Goal: Task Accomplishment & Management: Complete application form

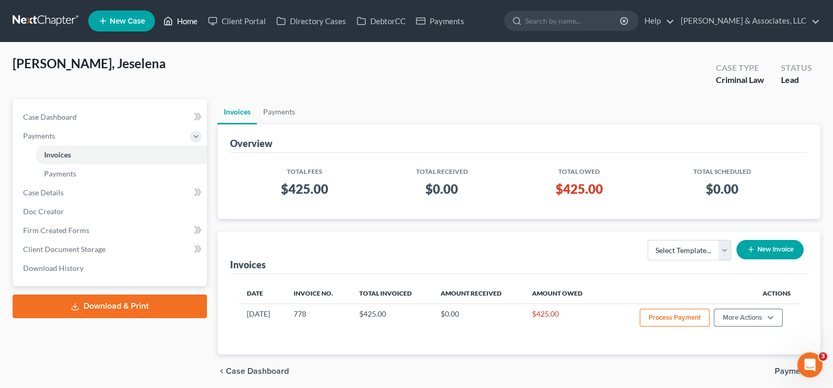
click at [187, 18] on link "Home" at bounding box center [180, 21] width 45 height 19
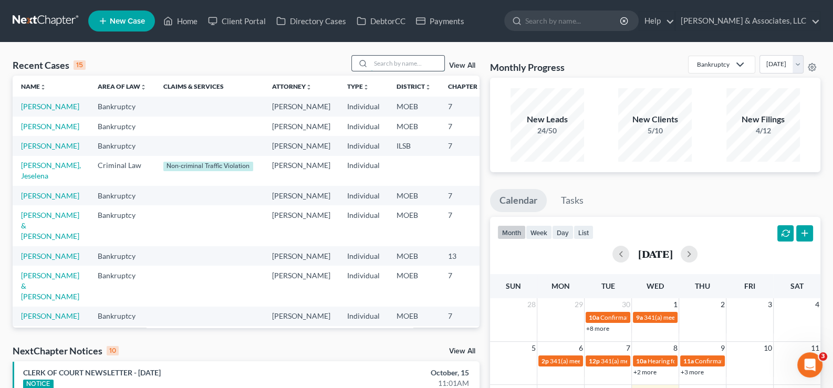
click at [377, 64] on input "search" at bounding box center [408, 63] width 74 height 15
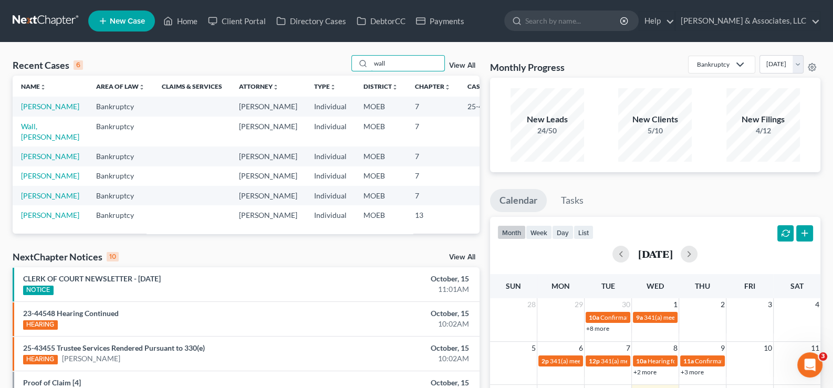
drag, startPoint x: 398, startPoint y: 66, endPoint x: 322, endPoint y: 60, distance: 76.4
click at [322, 60] on div "Recent Cases 6 wall View All" at bounding box center [246, 65] width 467 height 20
type input "["
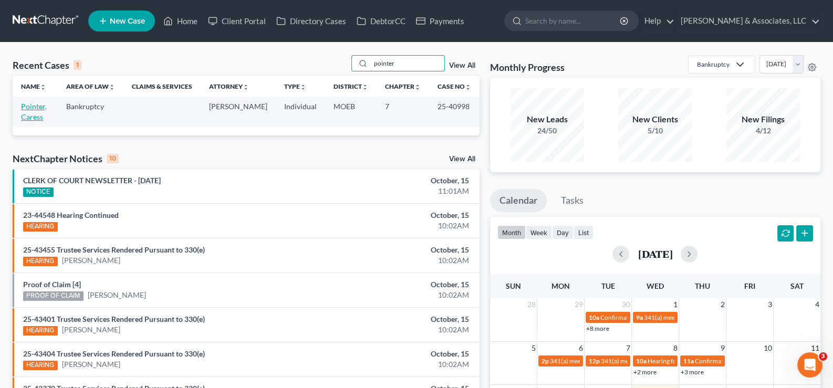
type input "pointer"
click at [24, 107] on link "Pointer, Caress" at bounding box center [34, 111] width 26 height 19
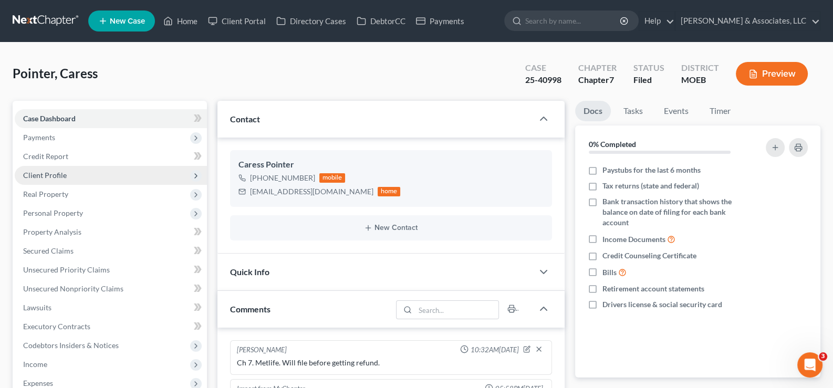
click at [54, 175] on span "Client Profile" at bounding box center [45, 175] width 44 height 9
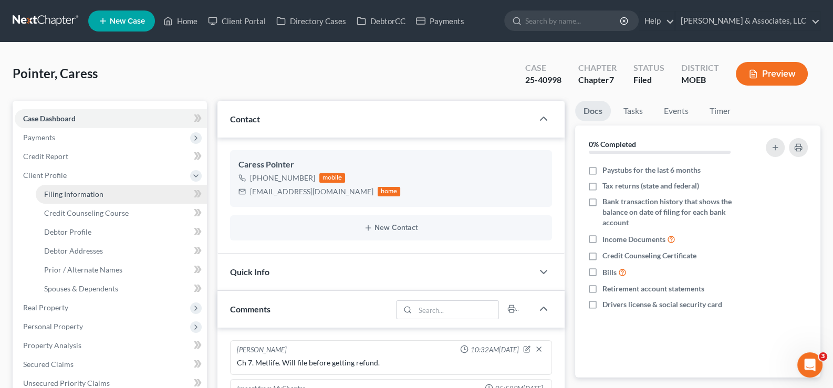
scroll to position [296, 0]
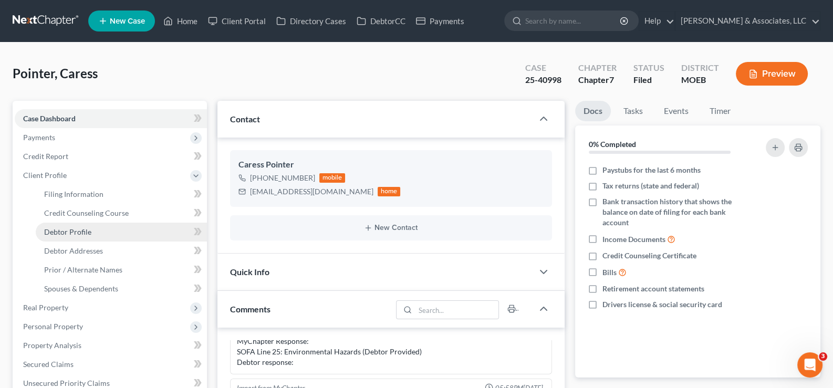
click at [74, 233] on span "Debtor Profile" at bounding box center [67, 232] width 47 height 9
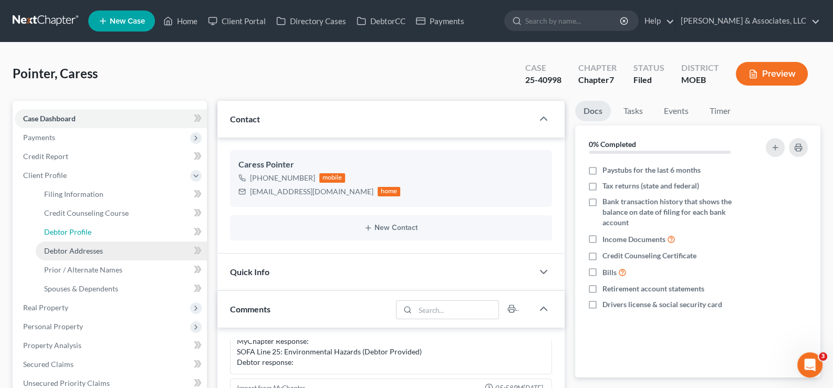
select select "0"
select select "5"
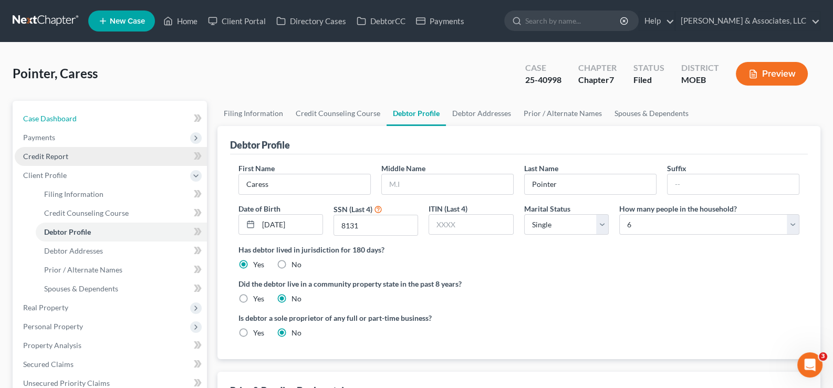
drag, startPoint x: 61, startPoint y: 123, endPoint x: 48, endPoint y: 156, distance: 34.9
click at [61, 123] on link "Case Dashboard" at bounding box center [111, 118] width 192 height 19
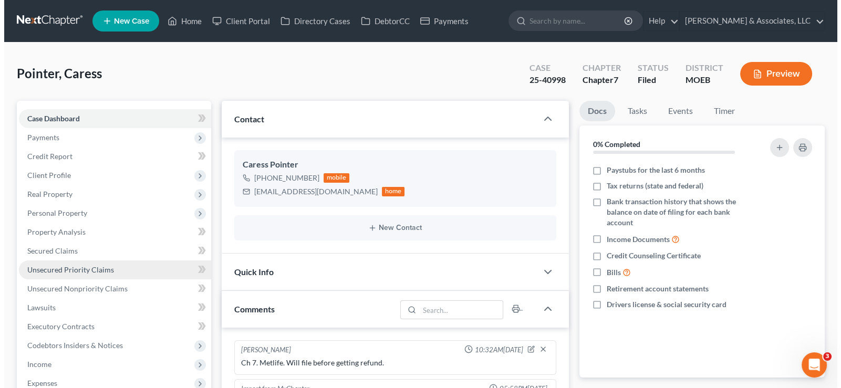
scroll to position [296, 0]
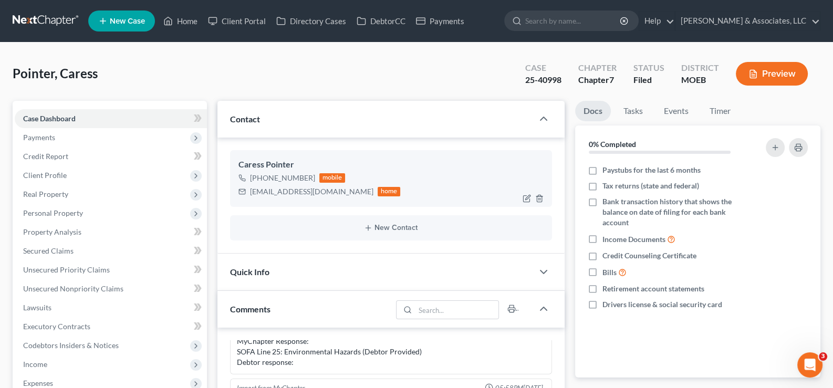
drag, startPoint x: 311, startPoint y: 178, endPoint x: 259, endPoint y: 181, distance: 52.1
click at [259, 181] on div "[PHONE_NUMBER] mobile" at bounding box center [320, 178] width 162 height 14
copy div "[PHONE_NUMBER]"
click at [118, 18] on span "New Case" at bounding box center [127, 21] width 35 height 8
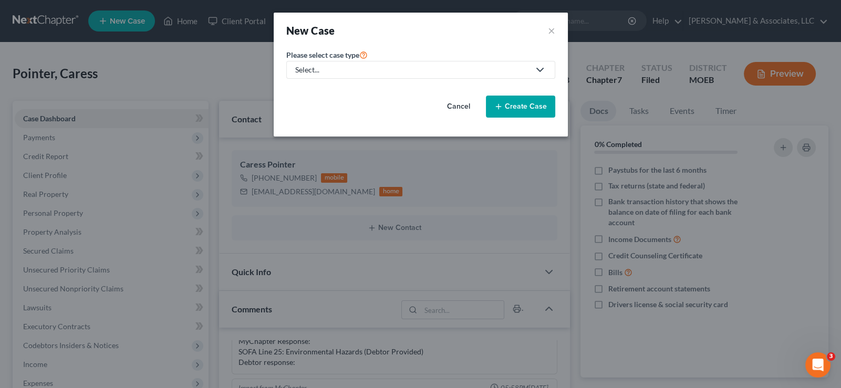
click at [318, 68] on div "Select..." at bounding box center [412, 70] width 234 height 11
click at [319, 88] on div "Bankruptcy" at bounding box center [342, 90] width 92 height 11
select select "45"
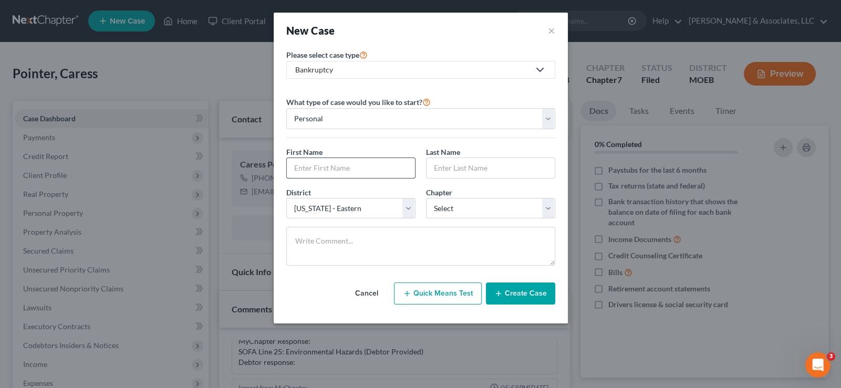
click at [339, 166] on input "text" at bounding box center [351, 168] width 128 height 20
paste input "[PERSON_NAME]"
type input "[PERSON_NAME]"
click at [468, 166] on input "text" at bounding box center [491, 168] width 128 height 20
click at [447, 165] on input "text" at bounding box center [491, 168] width 128 height 20
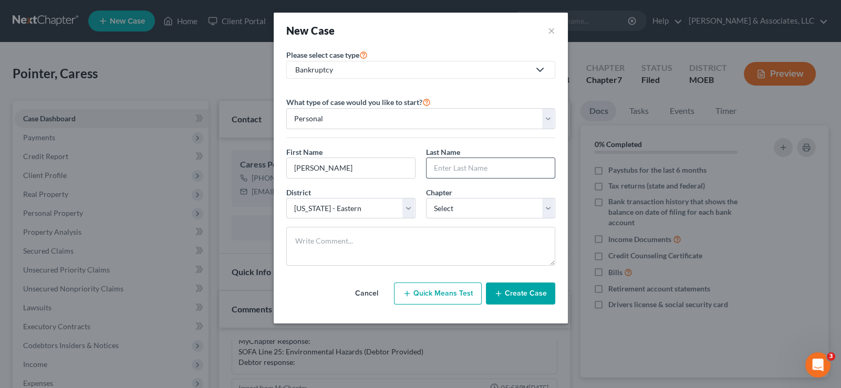
paste input "[PERSON_NAME]"
type input "[PERSON_NAME]"
drag, startPoint x: 456, startPoint y: 207, endPoint x: 457, endPoint y: 217, distance: 10.0
click at [456, 207] on select "Select 7 11 12 13" at bounding box center [490, 208] width 129 height 21
select select "3"
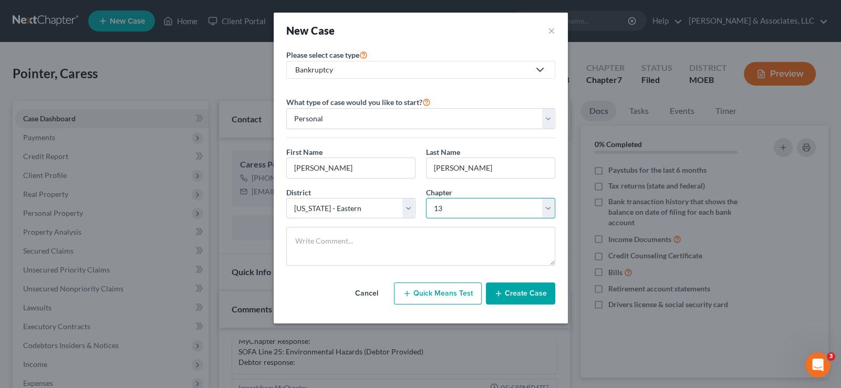
click at [426, 198] on select "Select 7 11 12 13" at bounding box center [490, 208] width 129 height 21
click at [524, 290] on button "Create Case" at bounding box center [520, 294] width 69 height 22
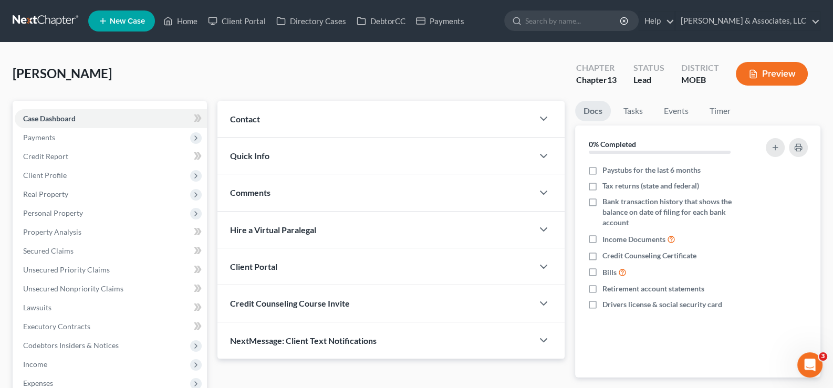
drag, startPoint x: 250, startPoint y: 119, endPoint x: 357, endPoint y: 1, distance: 159.6
click at [250, 119] on span "Contact" at bounding box center [245, 119] width 30 height 10
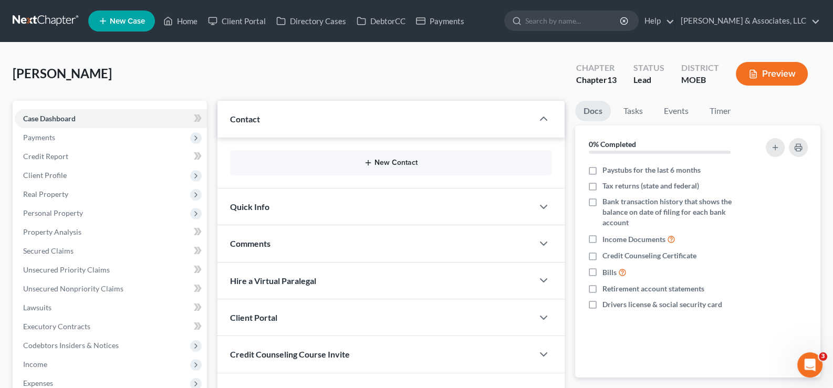
click at [388, 160] on button "New Contact" at bounding box center [392, 163] width 306 height 8
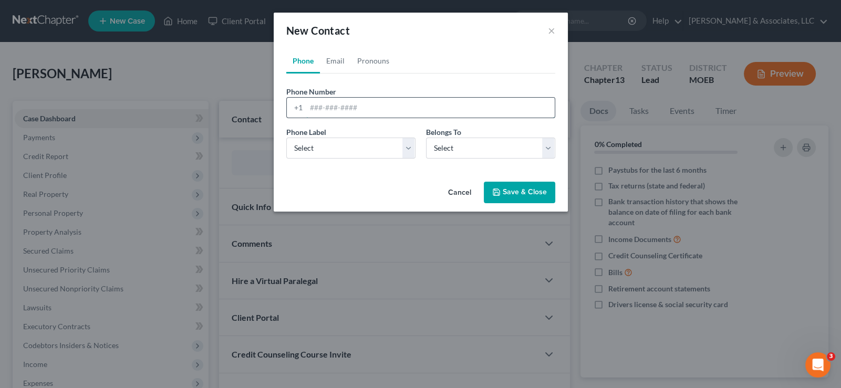
click at [361, 110] on input "tel" at bounding box center [430, 108] width 249 height 20
paste input "[PHONE_NUMBER]"
type input "[PHONE_NUMBER]"
drag, startPoint x: 311, startPoint y: 150, endPoint x: 314, endPoint y: 157, distance: 7.5
click at [311, 150] on select "Select Mobile Home Work Other" at bounding box center [350, 148] width 129 height 21
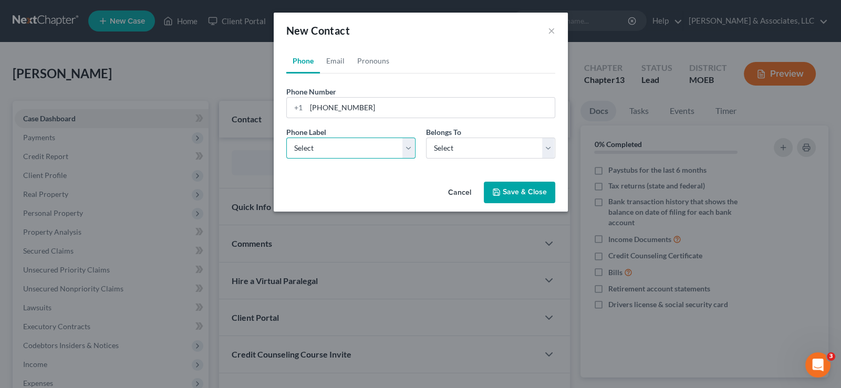
select select "0"
click at [286, 138] on select "Select Mobile Home Work Other" at bounding box center [350, 148] width 129 height 21
click at [438, 153] on select "Select Client Other" at bounding box center [490, 148] width 129 height 21
select select "0"
click at [426, 138] on select "Select Client Other" at bounding box center [490, 148] width 129 height 21
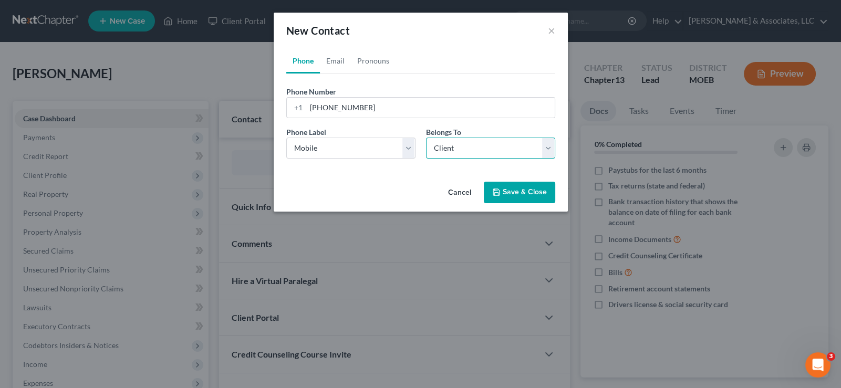
select select "0"
drag, startPoint x: 342, startPoint y: 59, endPoint x: 363, endPoint y: 97, distance: 43.5
click at [342, 59] on link "Email" at bounding box center [335, 60] width 31 height 25
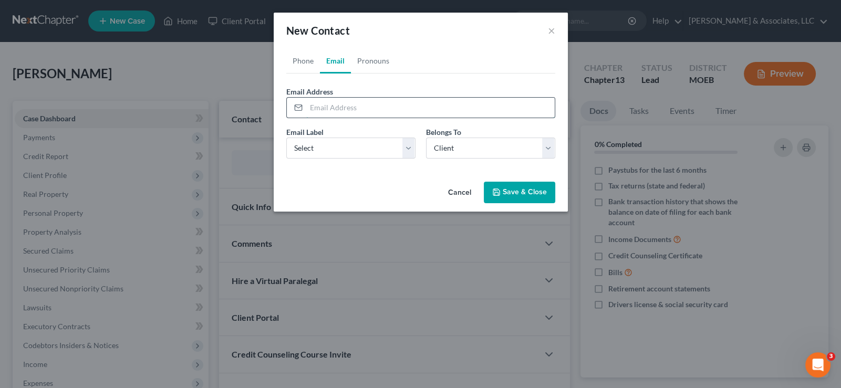
click at [364, 113] on input "email" at bounding box center [430, 108] width 249 height 20
paste input "[EMAIL_ADDRESS][DOMAIN_NAME]"
type input "[EMAIL_ADDRESS][DOMAIN_NAME]"
drag, startPoint x: 338, startPoint y: 158, endPoint x: 339, endPoint y: 152, distance: 6.4
click at [338, 158] on div "Email Label Select Home Work Other Belongs To * Select Client Other" at bounding box center [421, 147] width 280 height 40
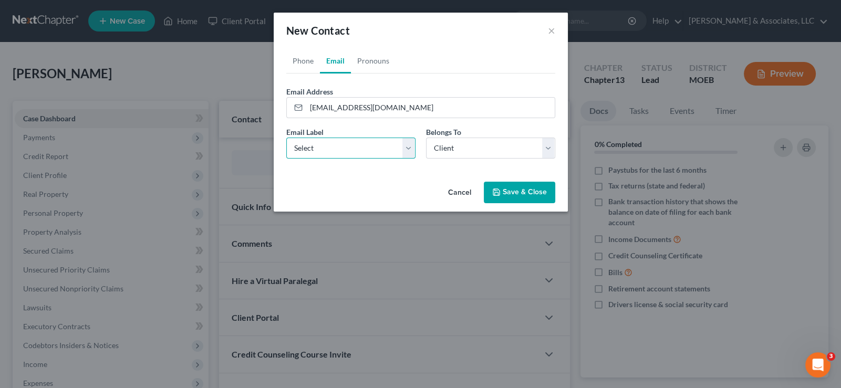
click at [339, 152] on select "Select Home Work Other" at bounding box center [350, 148] width 129 height 21
select select "0"
click at [286, 138] on select "Select Home Work Other" at bounding box center [350, 148] width 129 height 21
click at [542, 197] on button "Save & Close" at bounding box center [519, 193] width 71 height 22
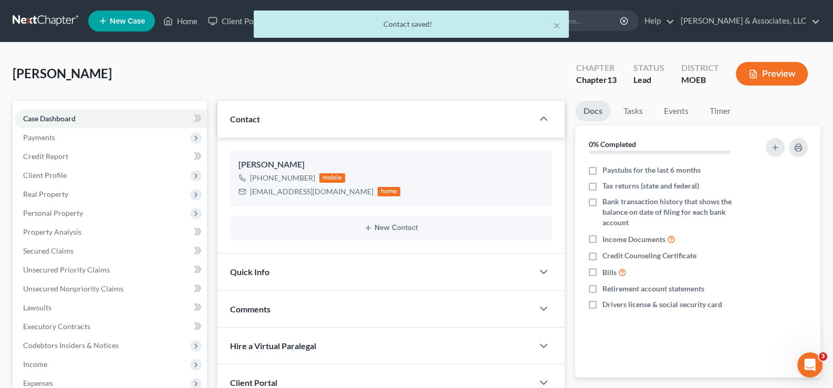
click at [36, 142] on span "Payments" at bounding box center [111, 137] width 192 height 19
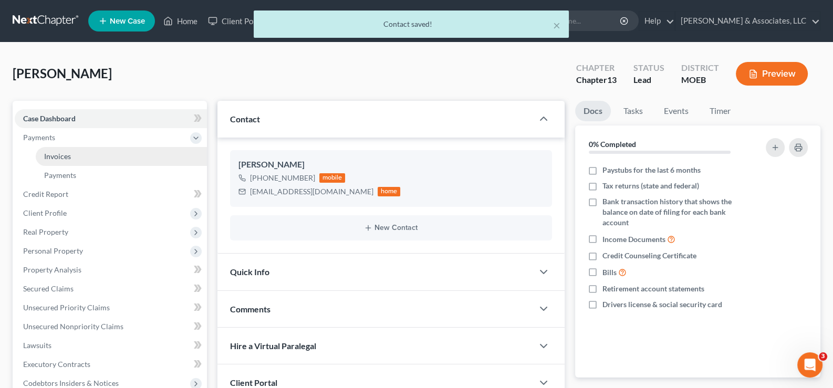
click at [59, 158] on span "Invoices" at bounding box center [57, 156] width 27 height 9
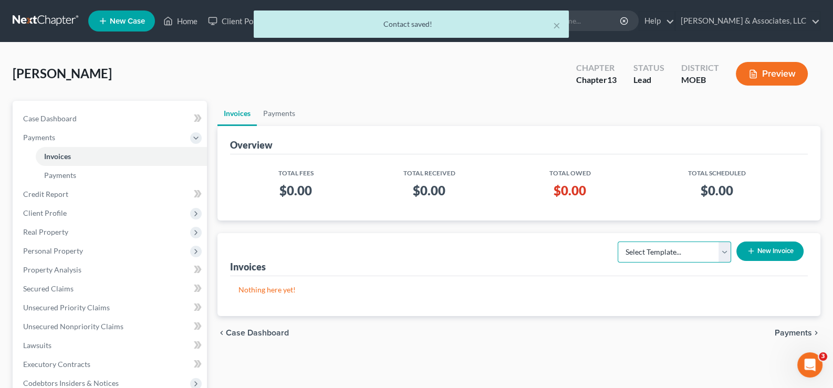
click at [639, 257] on select "Select Template... Chapter 7 Template Chapter 13 Template Chapter 7 with legal …" at bounding box center [674, 252] width 113 height 21
select select "1"
click at [618, 242] on select "Select Template... Chapter 7 Template Chapter 13 Template Chapter 7 with legal …" at bounding box center [674, 252] width 113 height 21
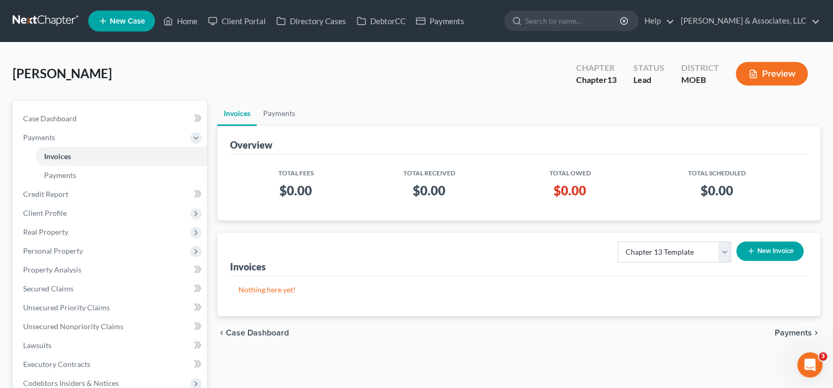
click at [756, 249] on button "New Invoice" at bounding box center [770, 251] width 67 height 19
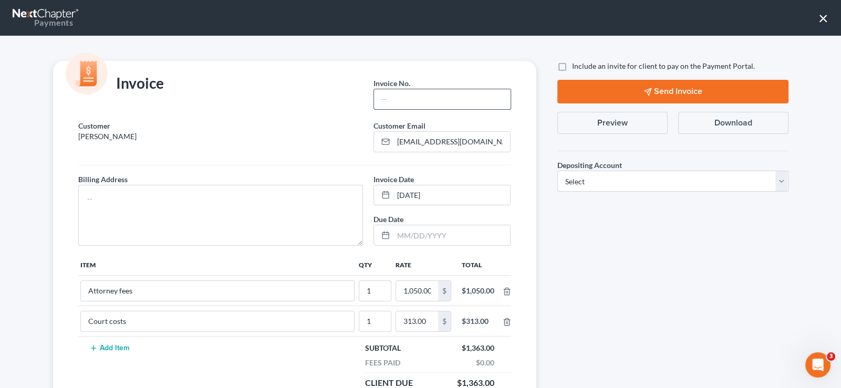
drag, startPoint x: 419, startPoint y: 96, endPoint x: 393, endPoint y: 104, distance: 26.8
click at [419, 96] on input "text" at bounding box center [442, 99] width 136 height 20
type input "778"
click at [89, 199] on textarea at bounding box center [220, 215] width 285 height 61
type textarea "na"
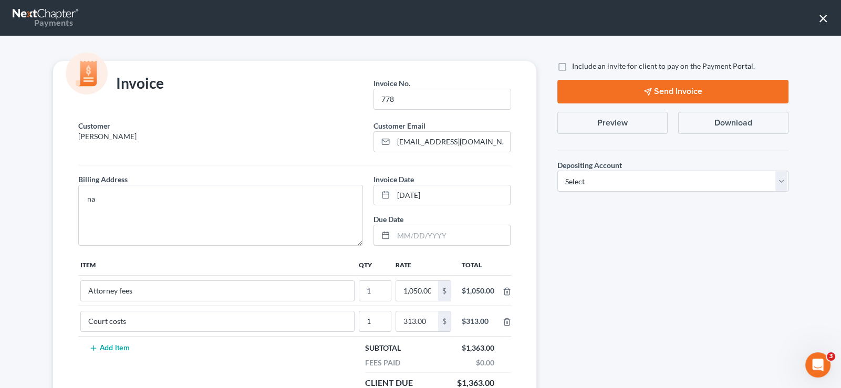
click at [572, 63] on label "Include an invite for client to pay on the Payment Portal." at bounding box center [663, 66] width 183 height 11
click at [576, 63] on input "Include an invite for client to pay on the Payment Portal." at bounding box center [579, 64] width 7 height 7
checkbox input "true"
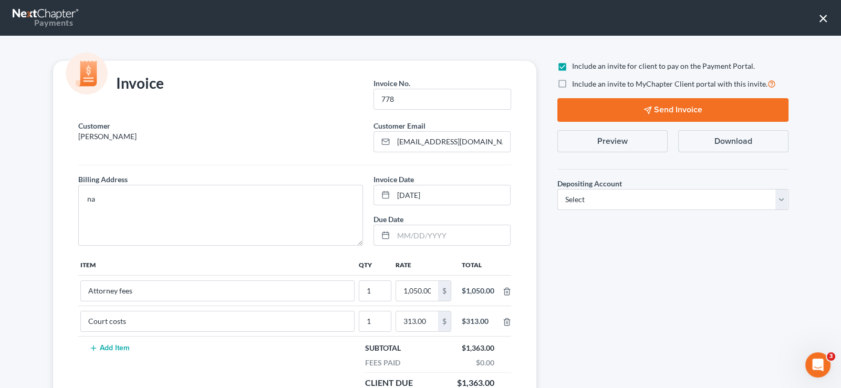
click at [572, 86] on label "Include an invite to MyChapter Client portal with this invite." at bounding box center [674, 84] width 204 height 12
click at [576, 85] on input "Include an invite to MyChapter Client portal with this invite." at bounding box center [579, 81] width 7 height 7
checkbox input "true"
click at [590, 193] on select "Select Operation Trust" at bounding box center [672, 199] width 231 height 21
select select "1"
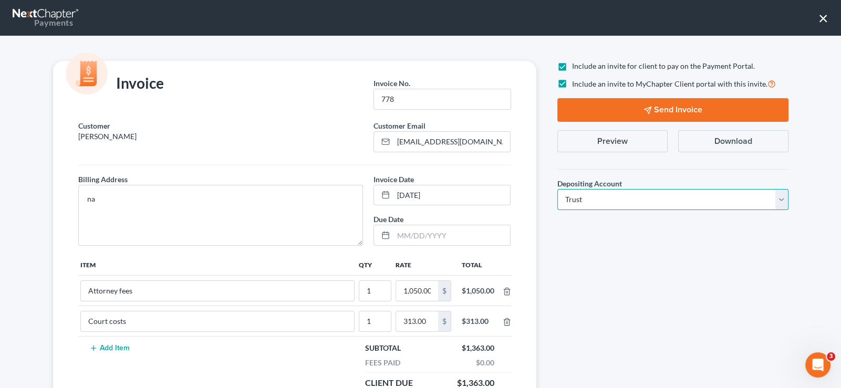
click at [557, 189] on select "Select Operation Trust" at bounding box center [672, 199] width 231 height 21
click at [617, 116] on button "Send Invoice" at bounding box center [672, 110] width 231 height 24
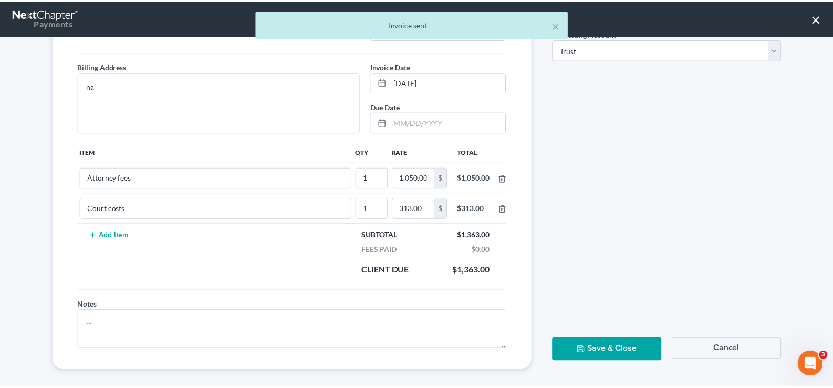
scroll to position [118, 0]
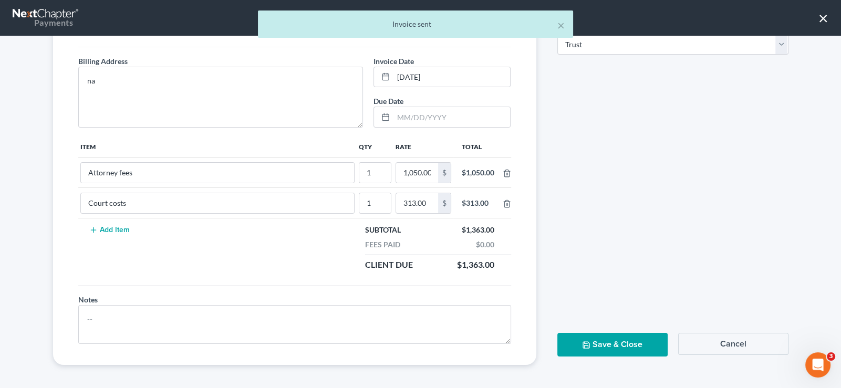
click at [607, 354] on button "Save & Close" at bounding box center [612, 345] width 110 height 24
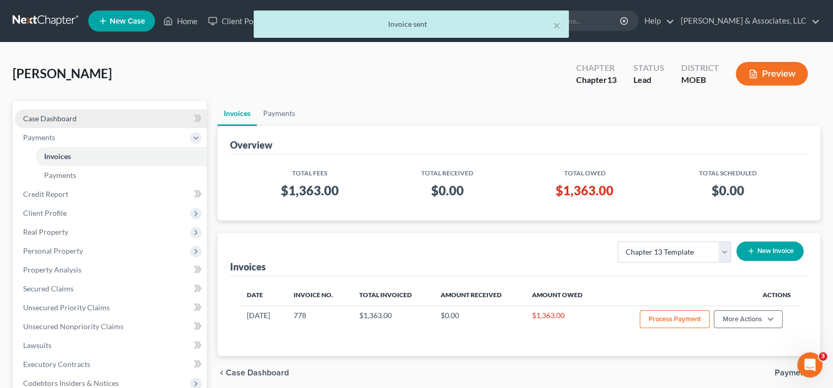
click at [53, 118] on span "Case Dashboard" at bounding box center [50, 118] width 54 height 9
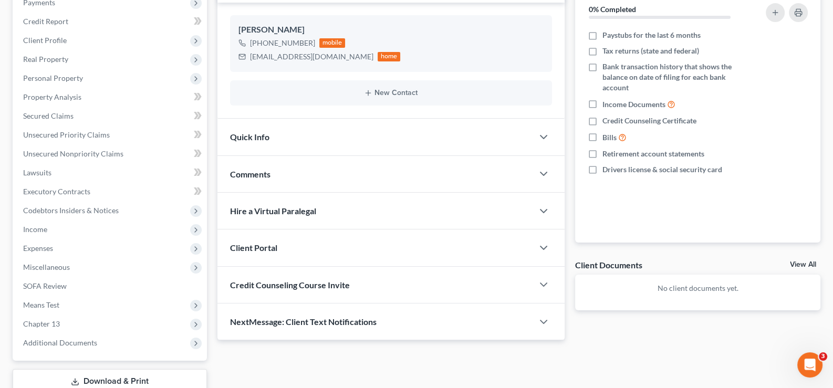
scroll to position [207, 0]
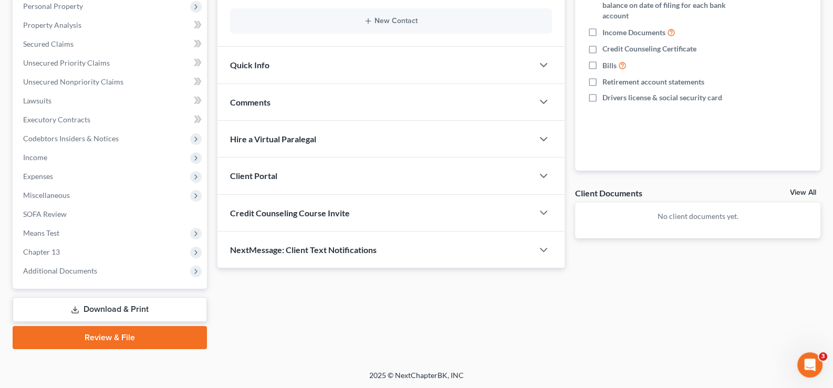
click at [271, 178] on span "Client Portal" at bounding box center [253, 176] width 47 height 10
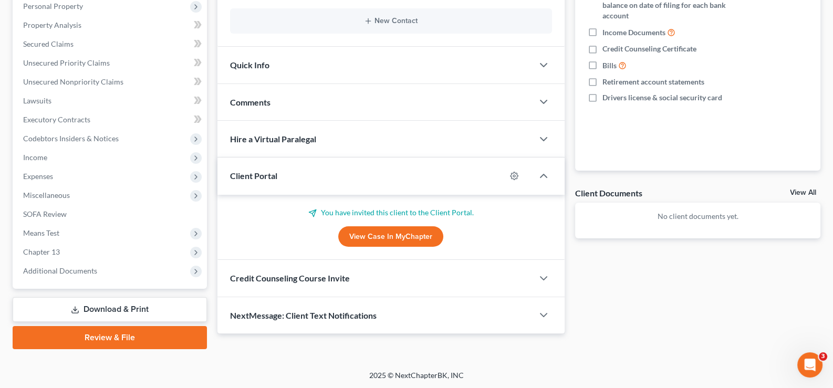
click at [271, 178] on span "Client Portal" at bounding box center [253, 176] width 47 height 10
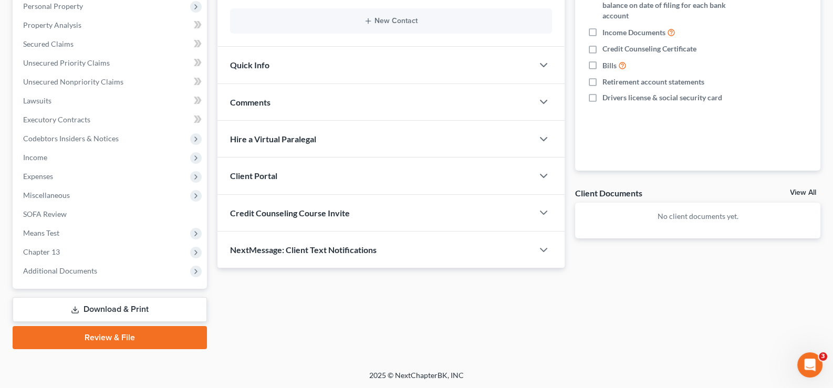
click at [272, 214] on span "Credit Counseling Course Invite" at bounding box center [290, 213] width 120 height 10
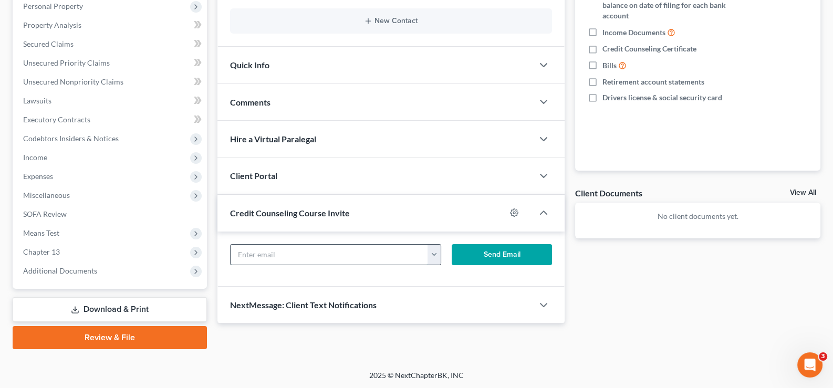
click at [291, 260] on input "text" at bounding box center [330, 255] width 198 height 20
paste input "[EMAIL_ADDRESS][DOMAIN_NAME]"
type input "[EMAIL_ADDRESS][DOMAIN_NAME]"
click at [494, 255] on button "Send Email" at bounding box center [502, 254] width 100 height 21
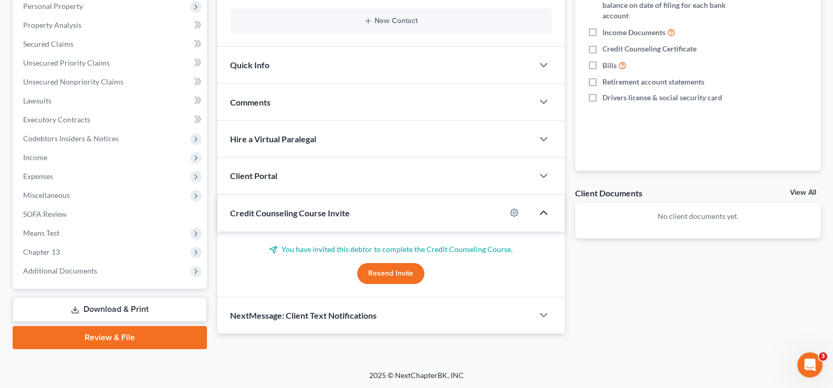
click at [546, 212] on polyline "button" at bounding box center [544, 212] width 6 height 3
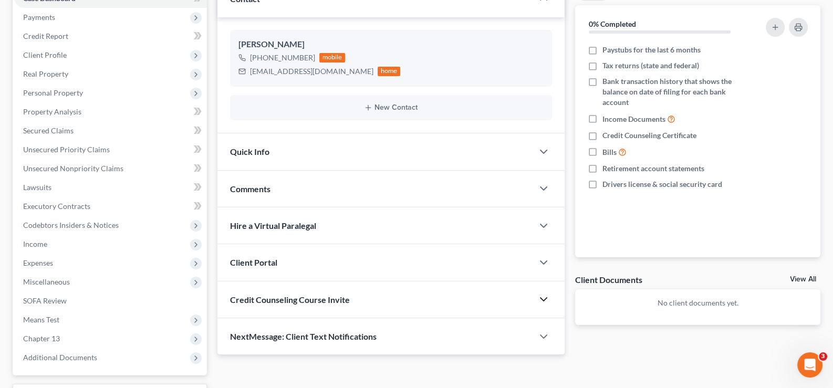
scroll to position [0, 0]
